Goal: Task Accomplishment & Management: Complete application form

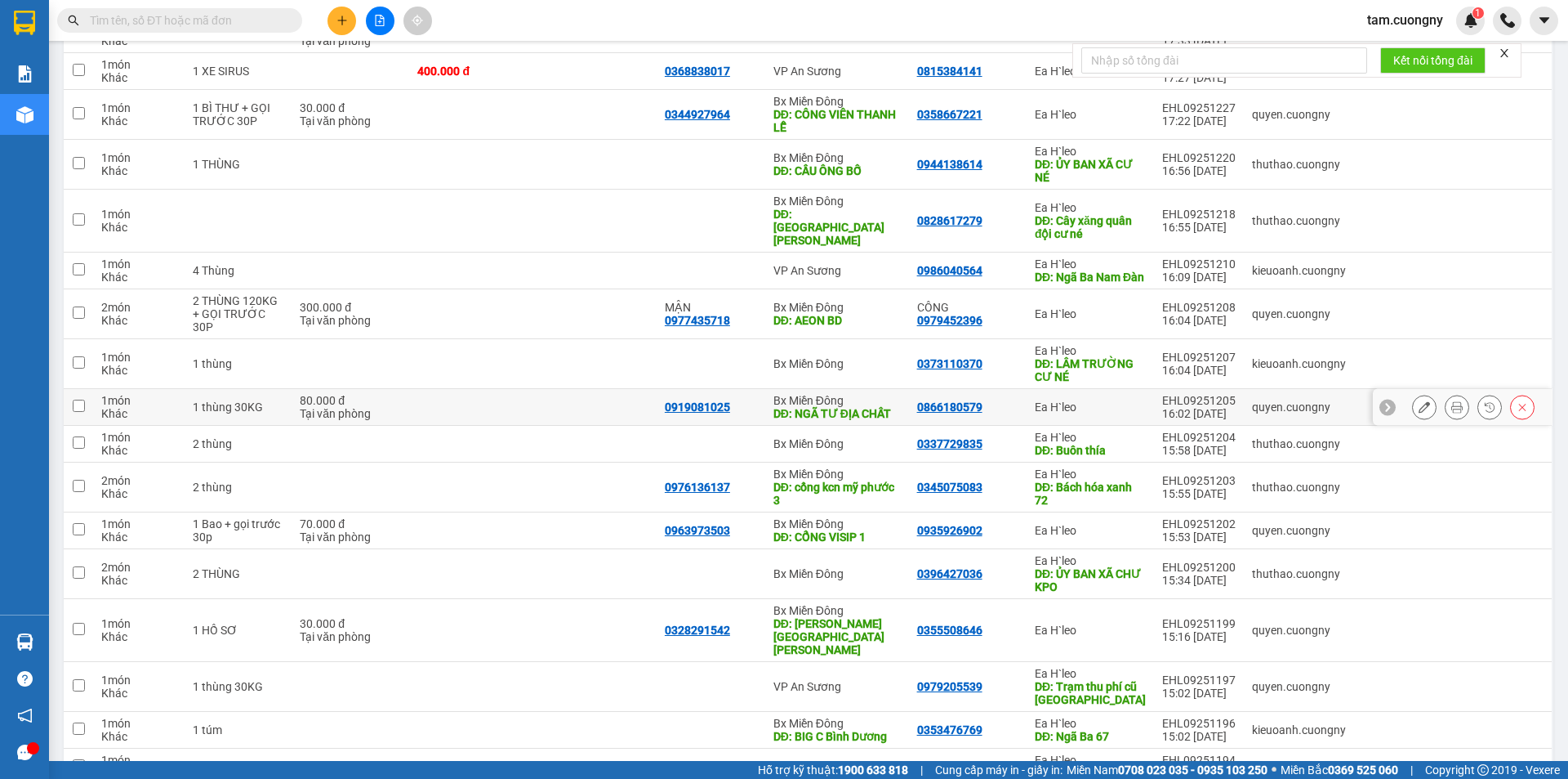
scroll to position [801, 0]
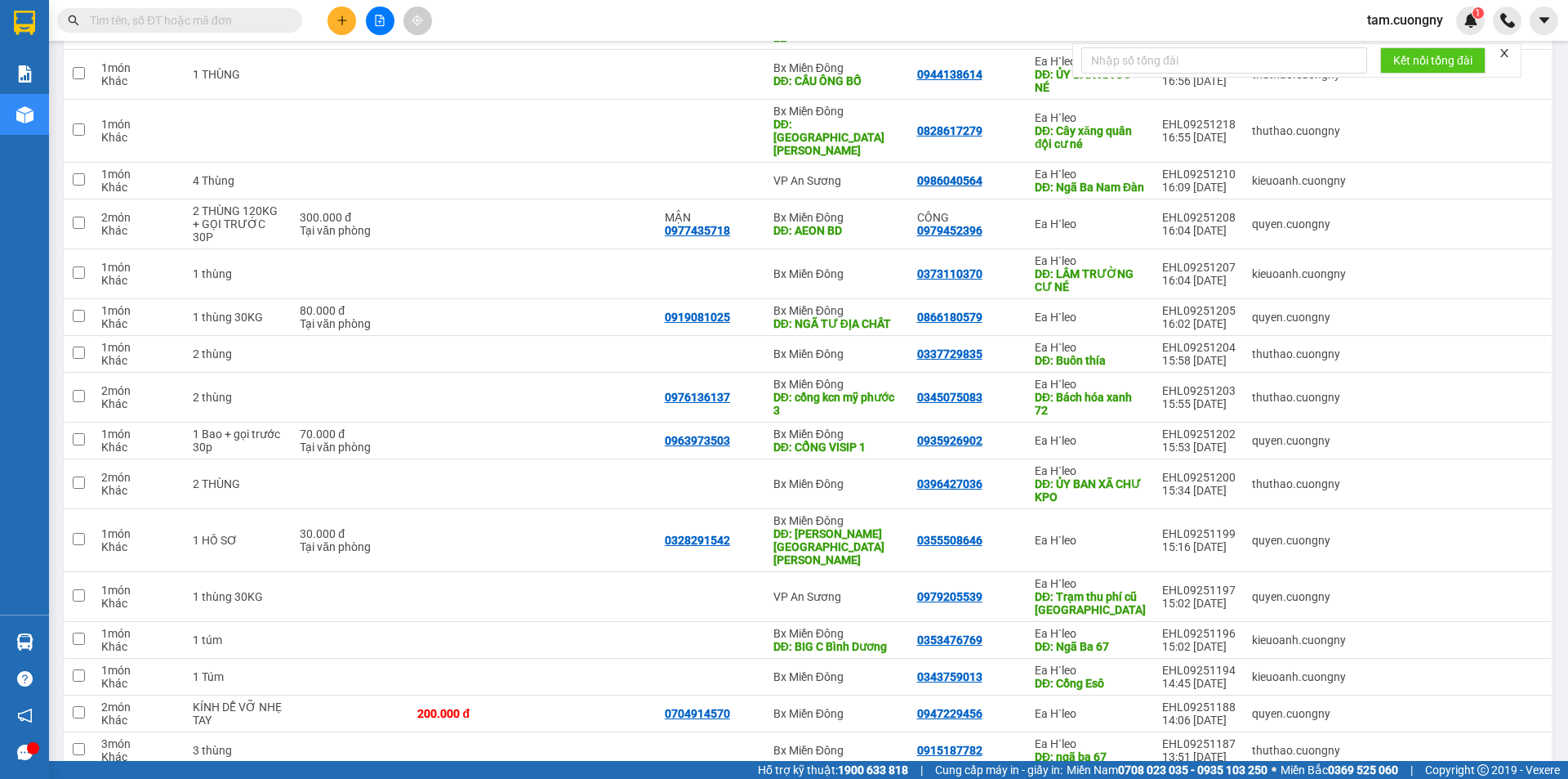
click at [202, 21] on input "text" at bounding box center [186, 20] width 193 height 18
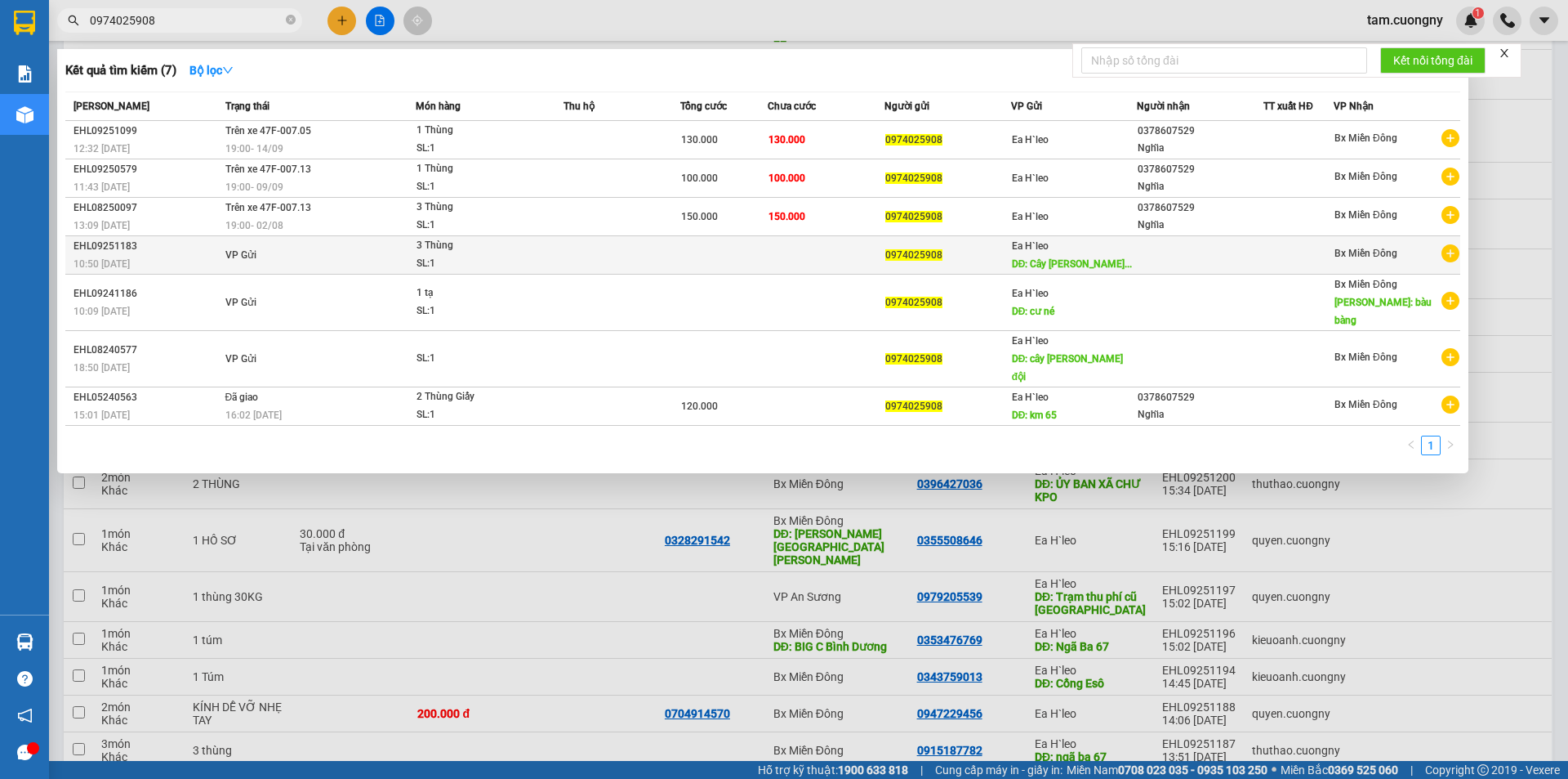
type input "0974025908"
click at [179, 273] on div "10:50 [DATE]" at bounding box center [147, 264] width 147 height 18
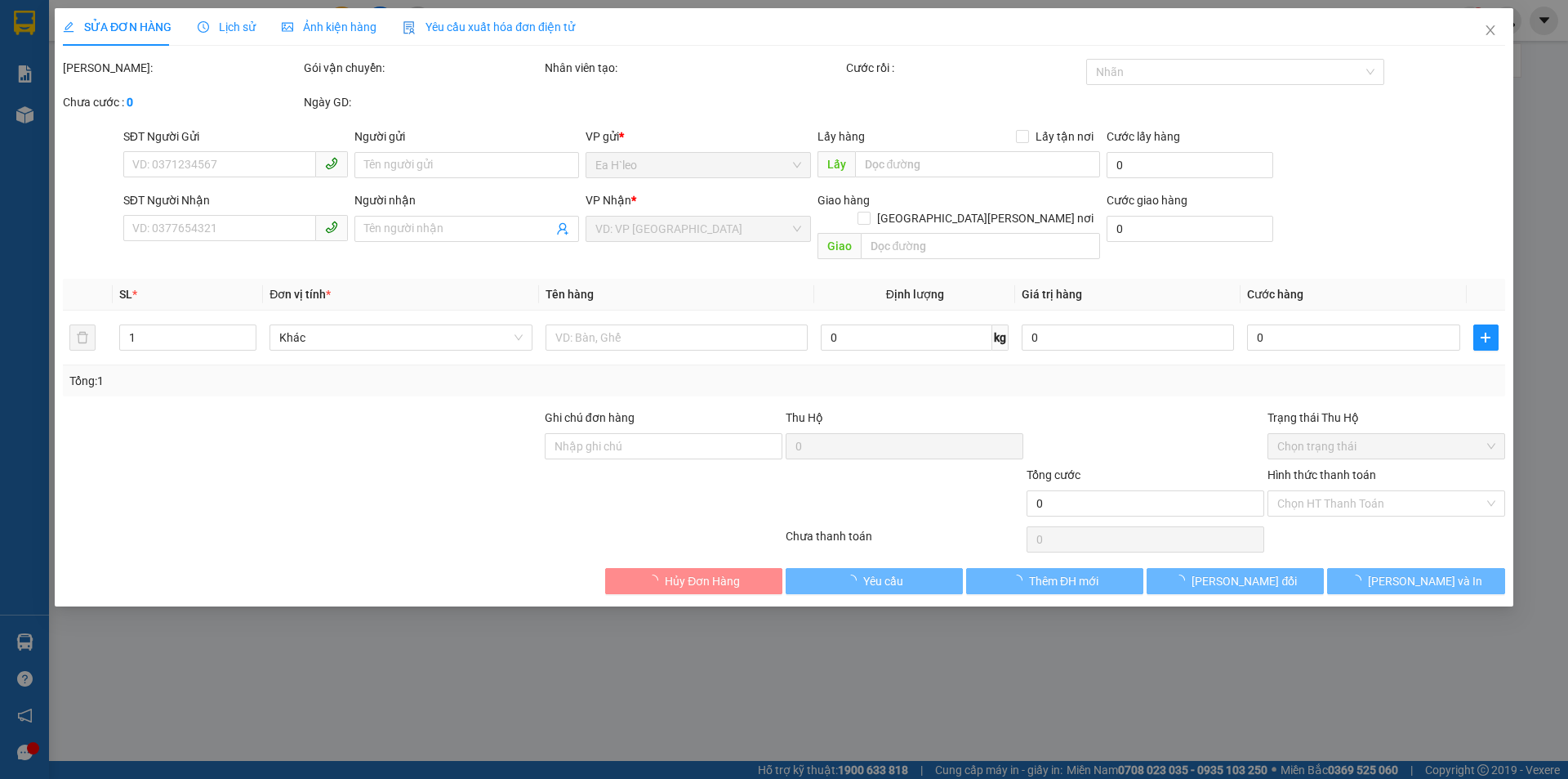
type input "0974025908"
type input "Cây [PERSON_NAME] Sơn Coretvina"
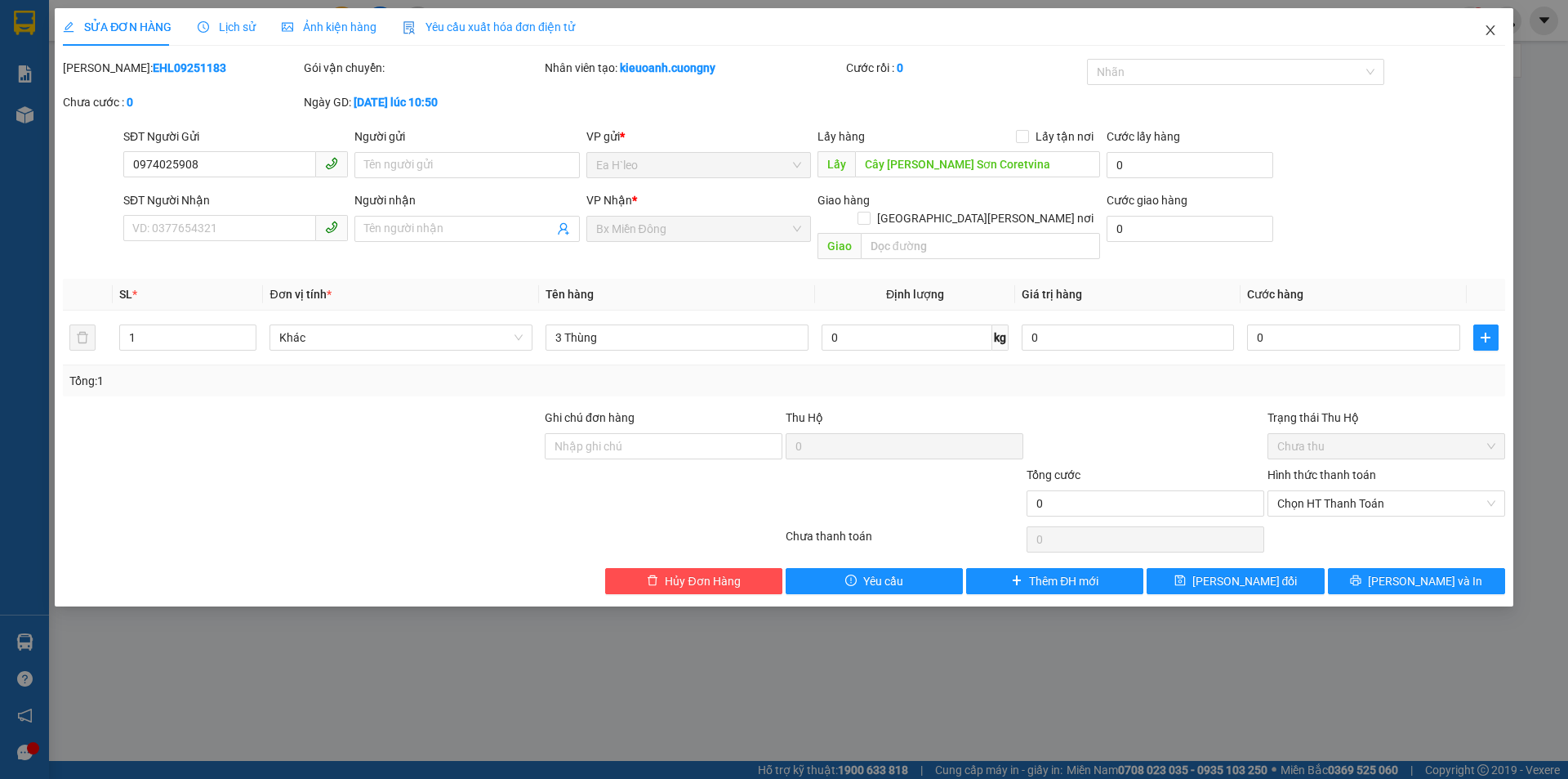
click at [1490, 28] on icon "close" at bounding box center [1491, 30] width 13 height 13
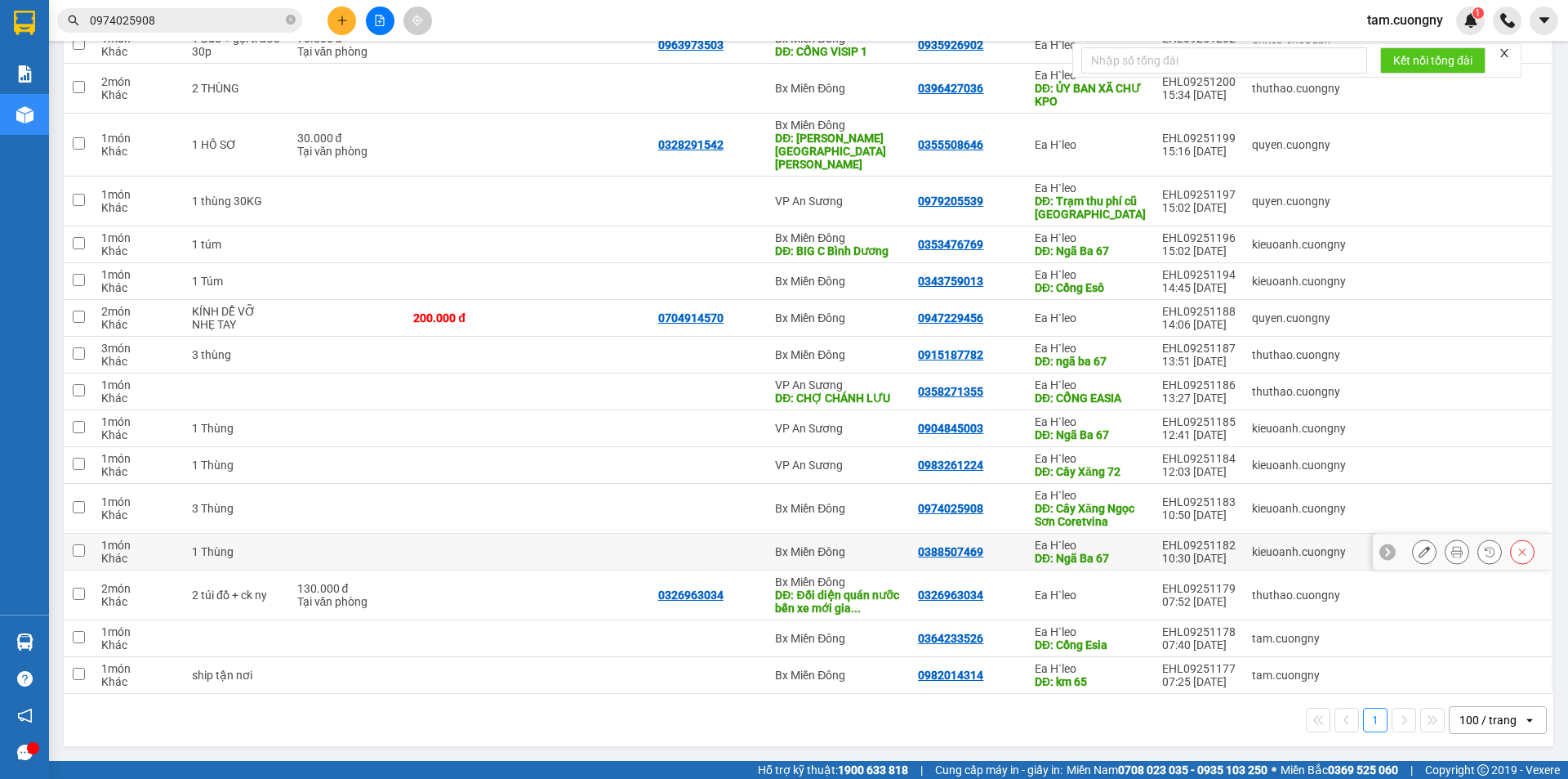
scroll to position [1236, 0]
click at [248, 19] on input "0974025908" at bounding box center [186, 20] width 193 height 18
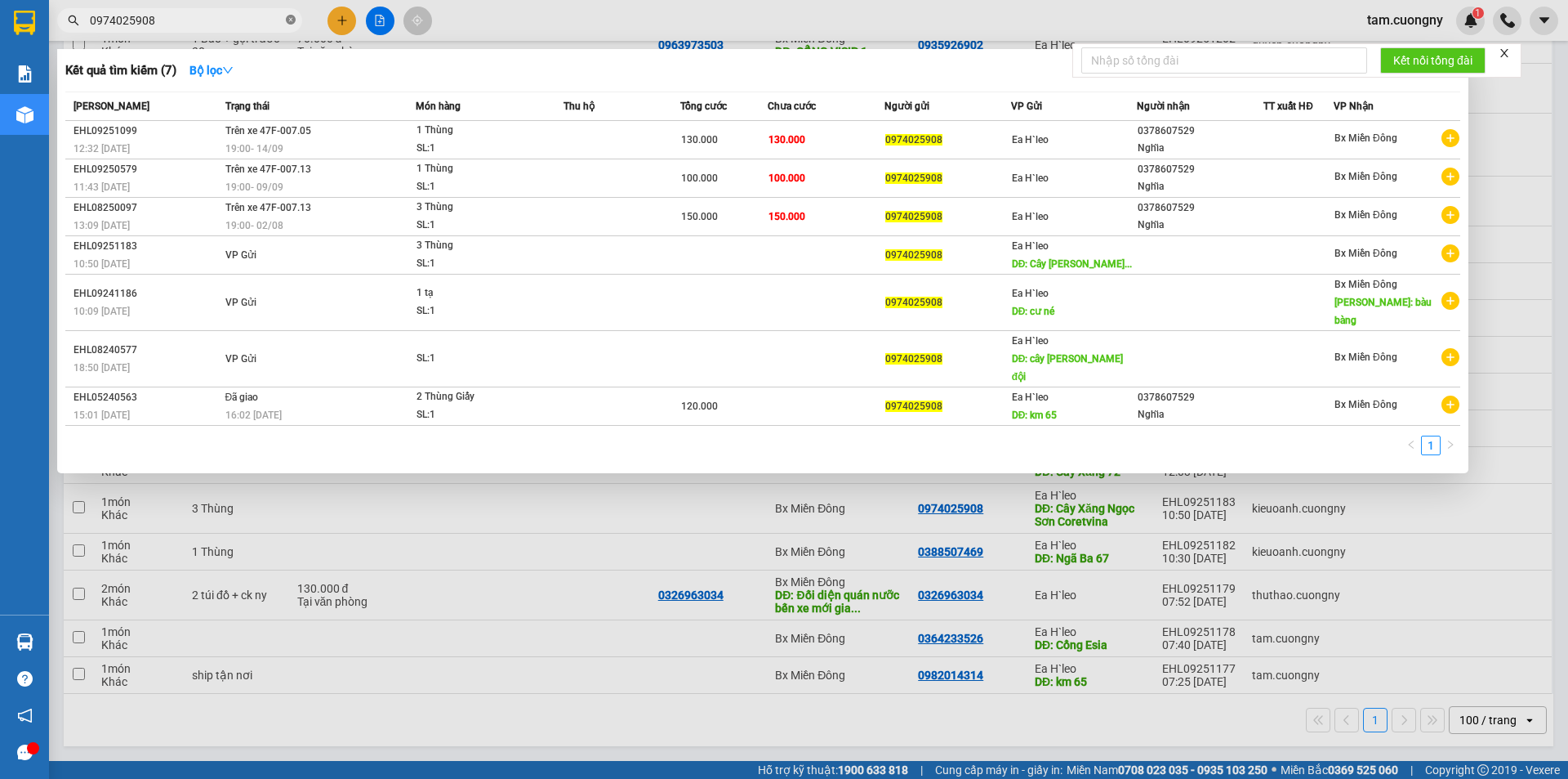
click at [292, 19] on icon "close-circle" at bounding box center [291, 20] width 10 height 10
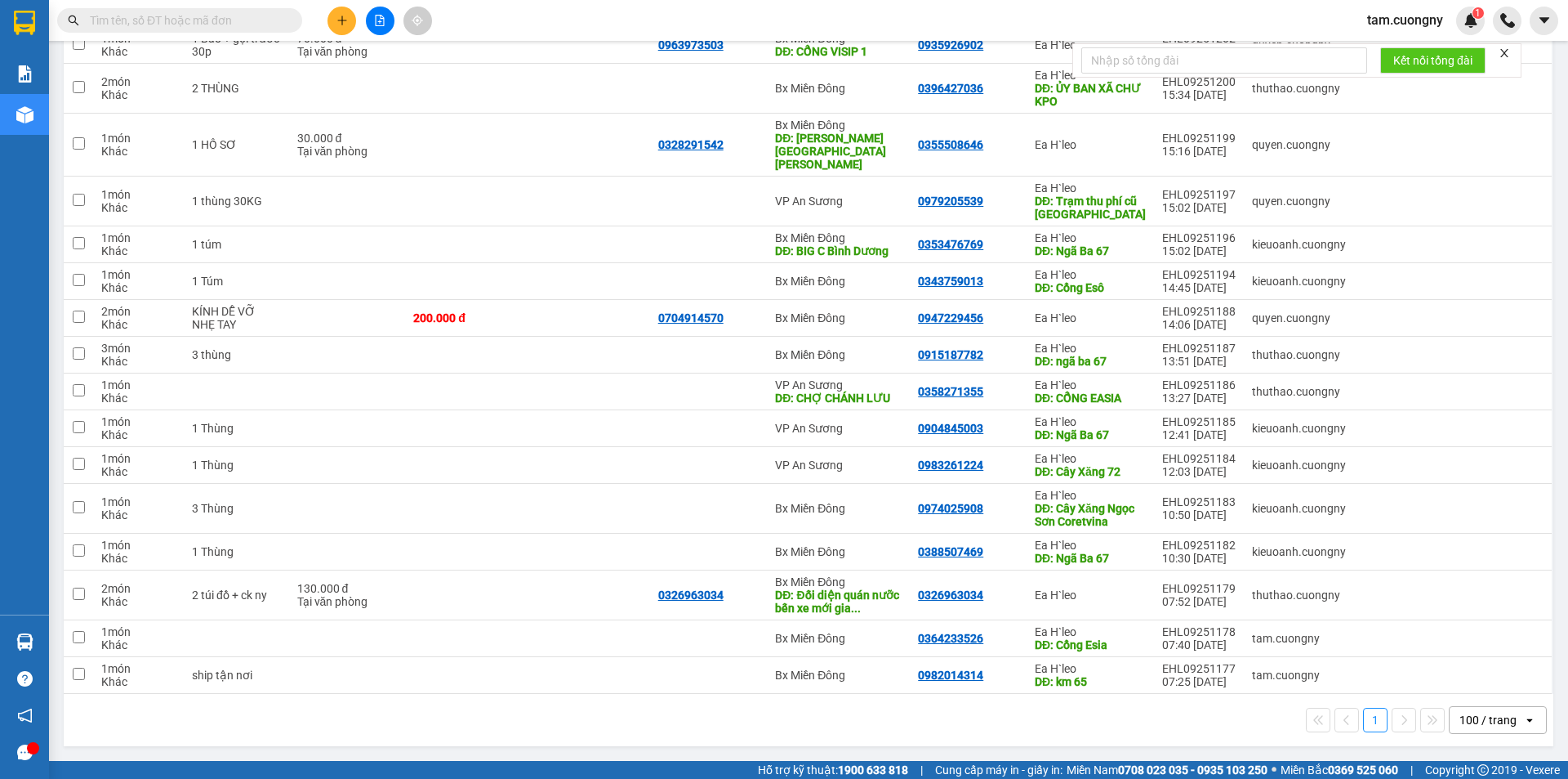
click at [213, 11] on span at bounding box center [180, 20] width 245 height 25
click at [214, 12] on input "text" at bounding box center [186, 20] width 193 height 18
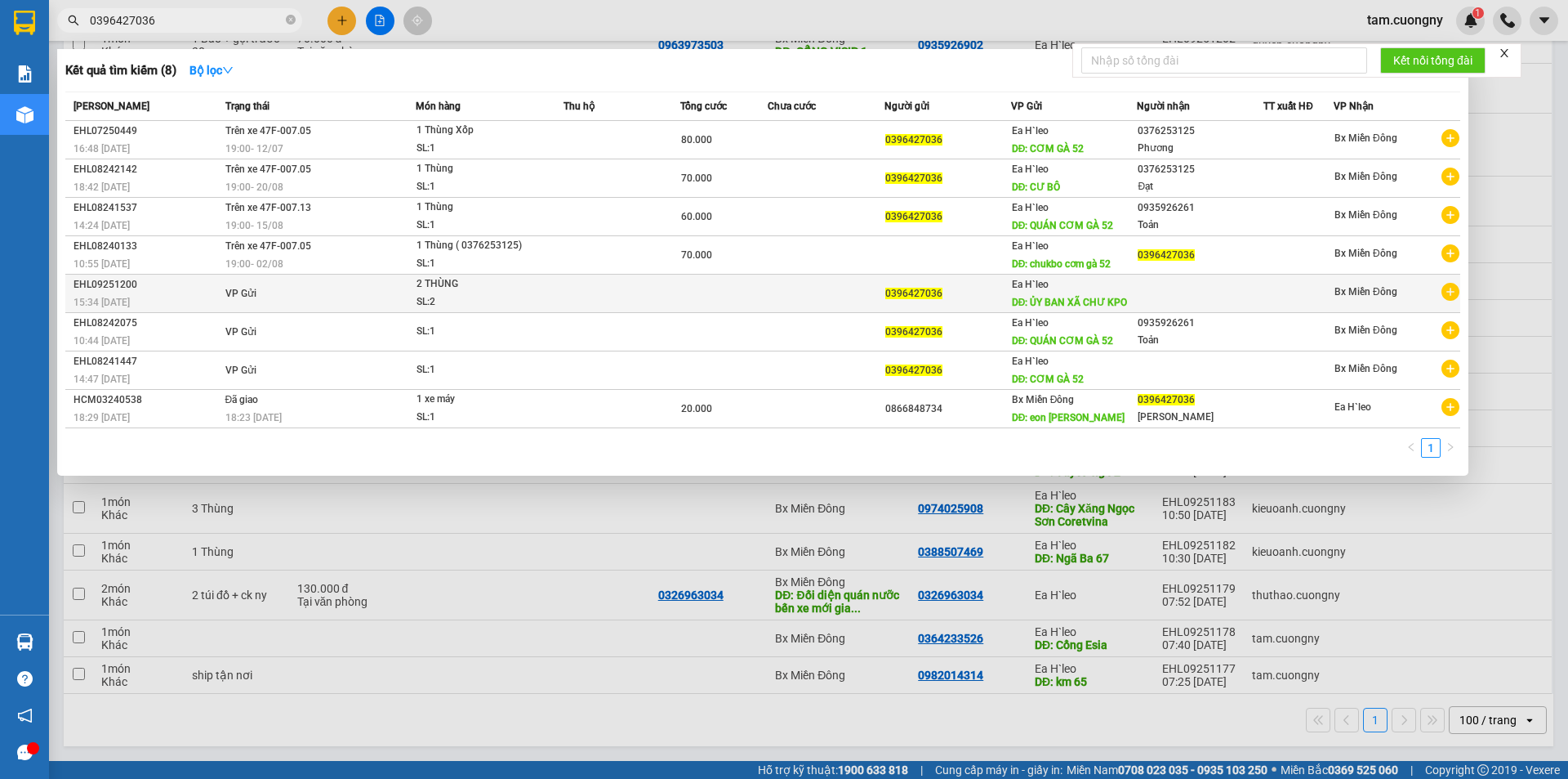
type input "0396427036"
click at [624, 287] on td at bounding box center [621, 293] width 116 height 38
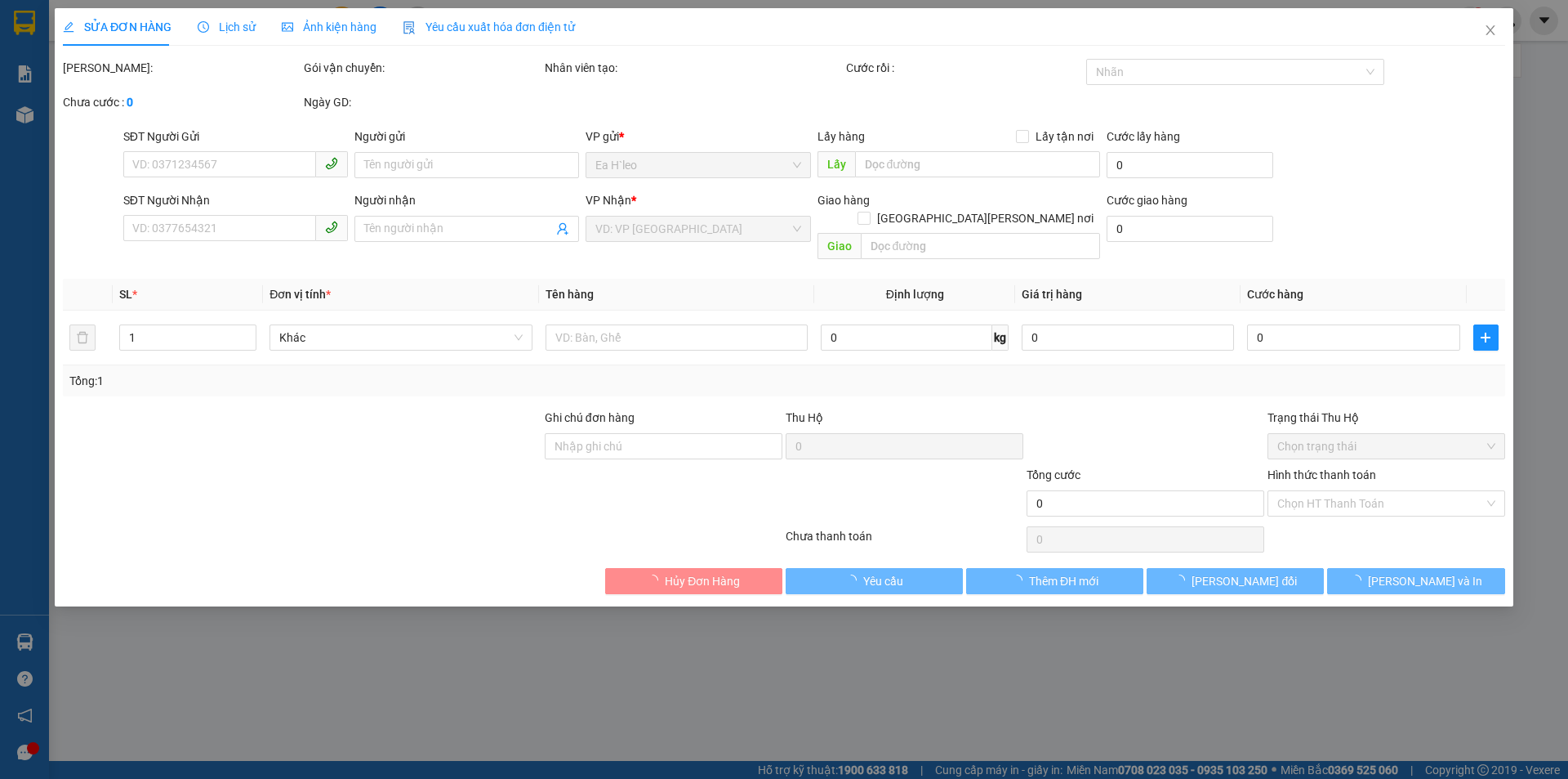
type input "0396427036"
type input "ỦY BAN XÃ [GEOGRAPHIC_DATA]"
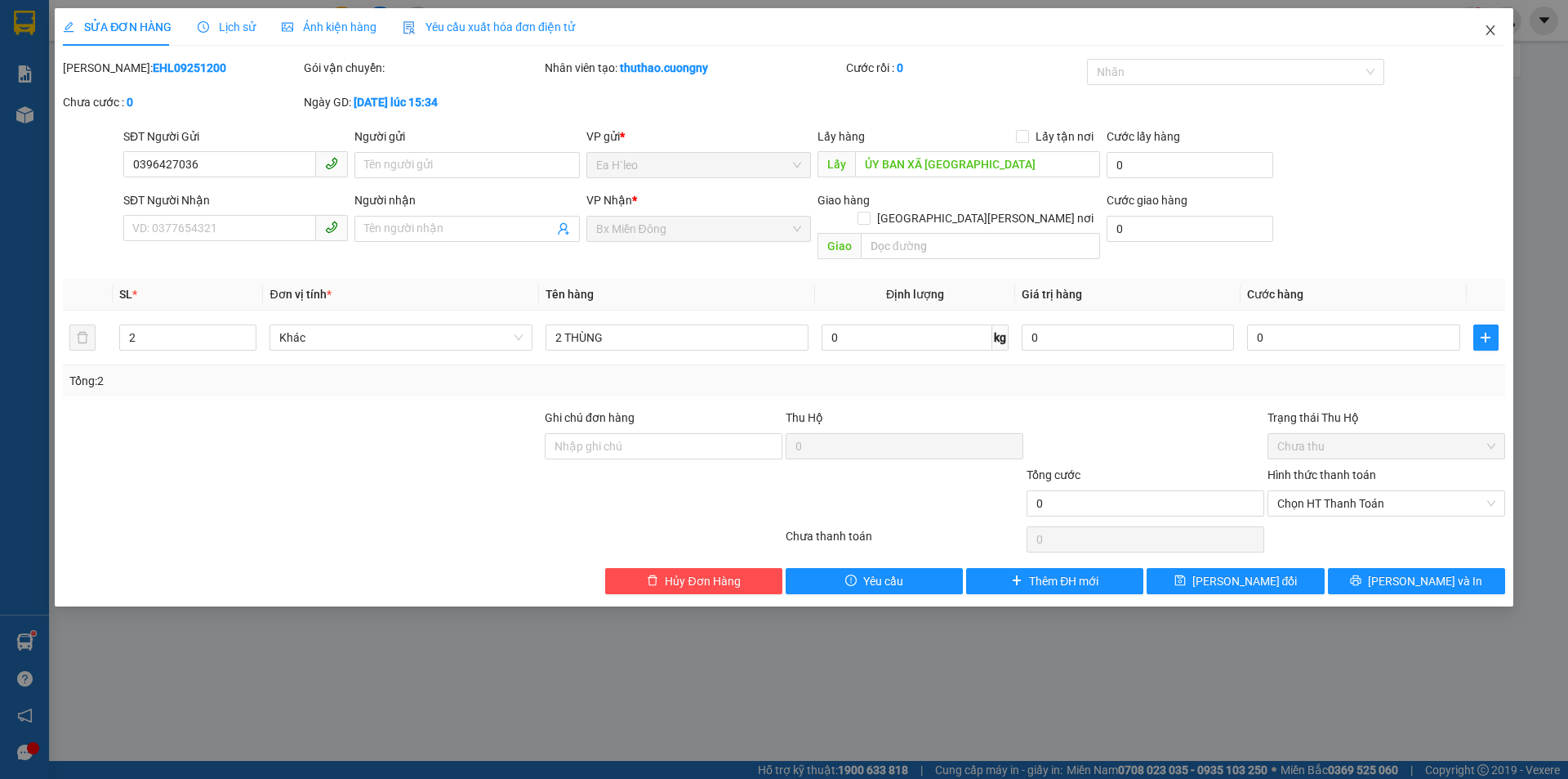
click at [1493, 36] on icon "close" at bounding box center [1491, 30] width 13 height 13
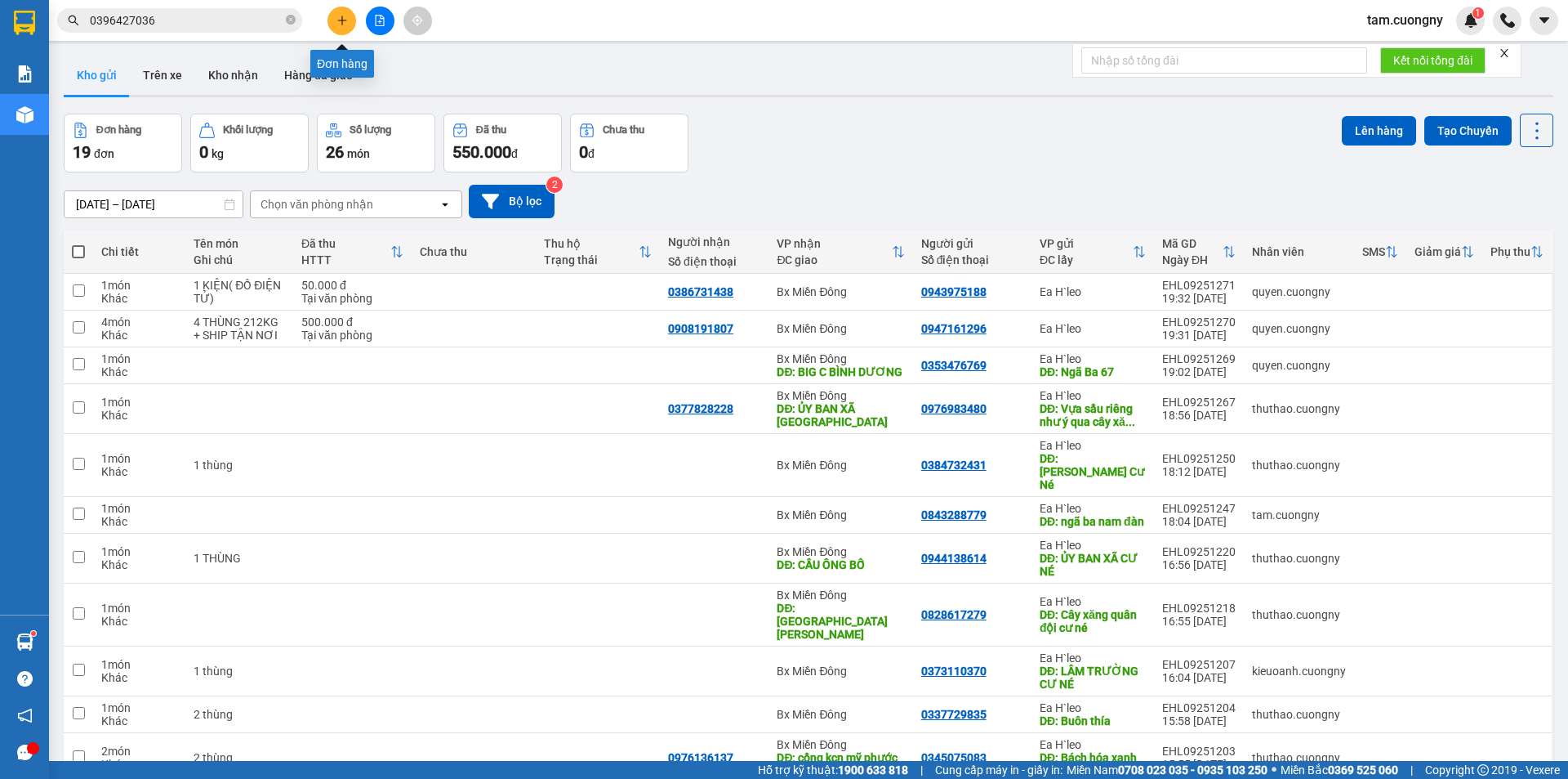
click at [338, 22] on icon "plus" at bounding box center [342, 20] width 12 height 12
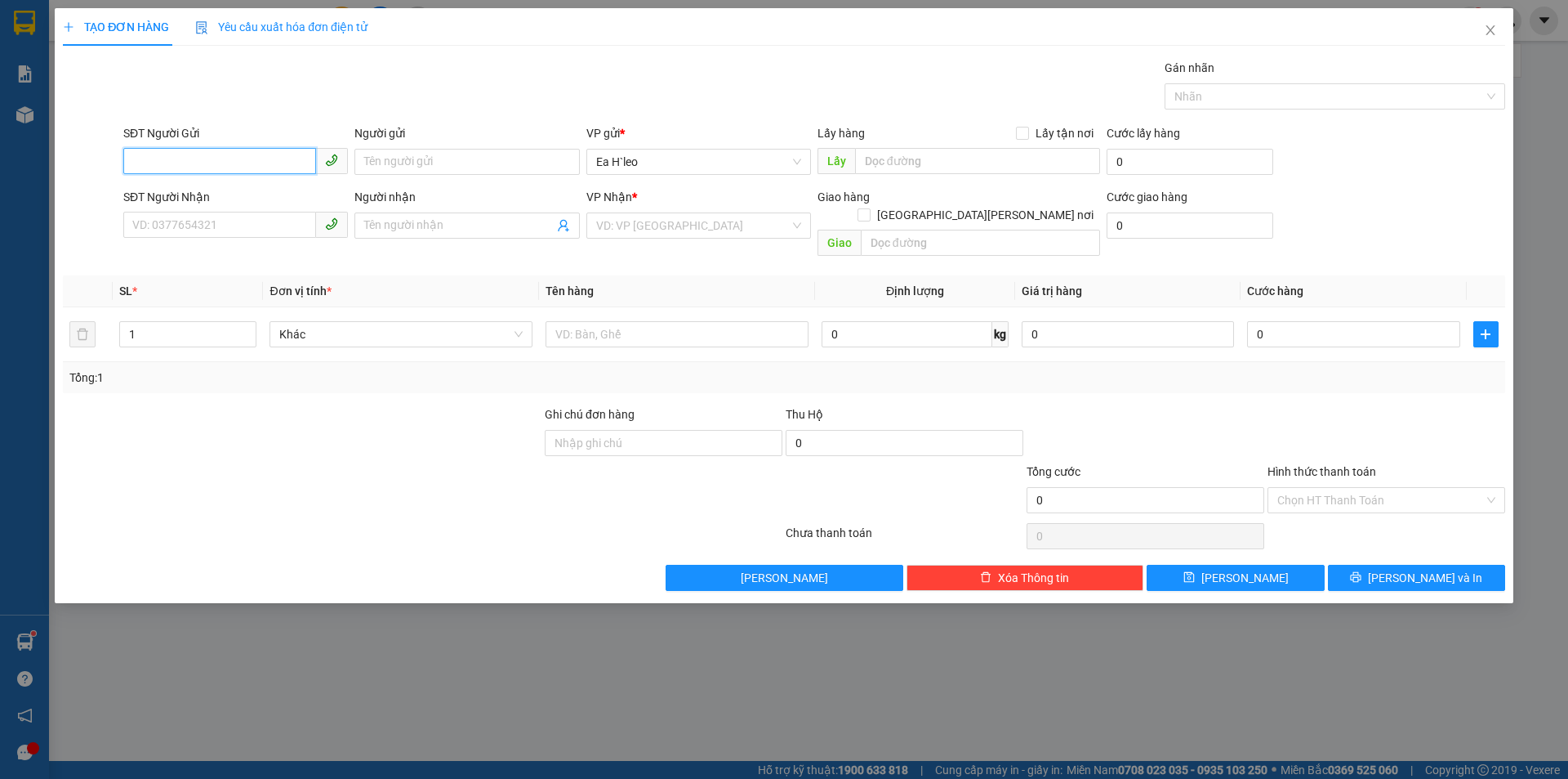
paste input "0788681413"
type input "0788681413"
click at [912, 163] on input "text" at bounding box center [978, 160] width 245 height 26
type input "[PERSON_NAME] cao su [PERSON_NAME]"
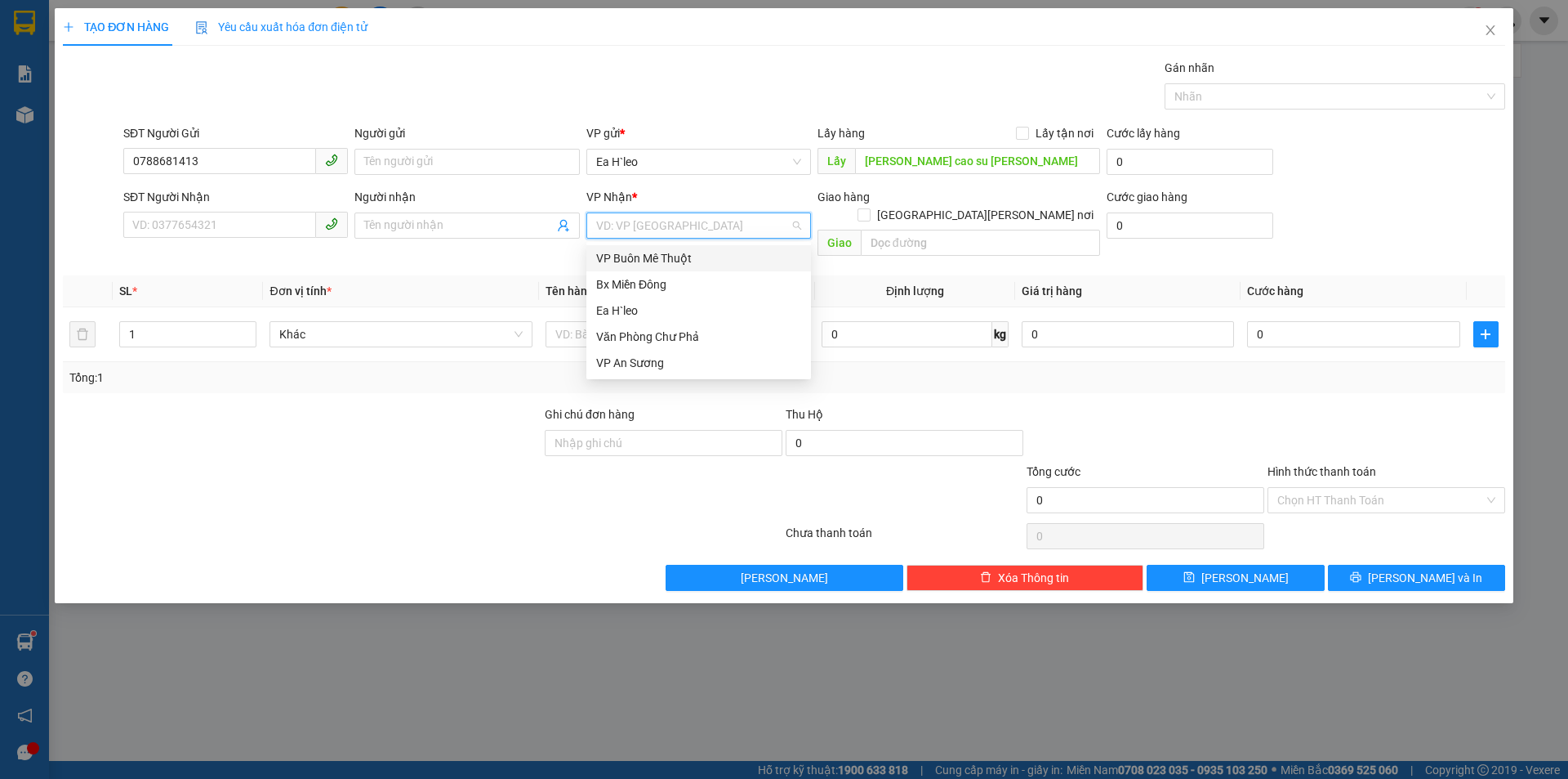
click at [644, 228] on input "search" at bounding box center [693, 226] width 194 height 25
click at [650, 288] on div "Bx Miền Đông" at bounding box center [699, 285] width 205 height 18
click at [1490, 31] on icon "close" at bounding box center [1491, 29] width 9 height 10
